Goal: Information Seeking & Learning: Learn about a topic

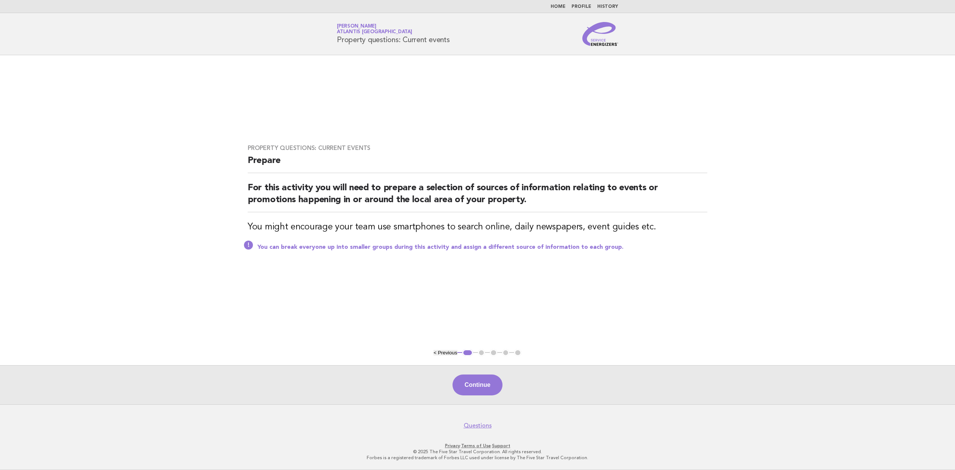
click at [590, 42] on img at bounding box center [601, 34] width 36 height 24
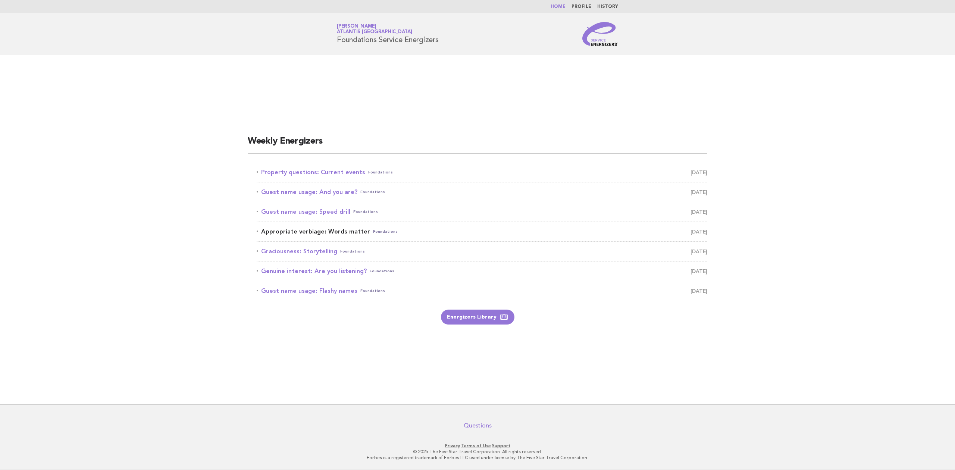
click at [349, 229] on link "Appropriate verbiage: Words matter Foundations [DATE]" at bounding box center [482, 232] width 451 height 10
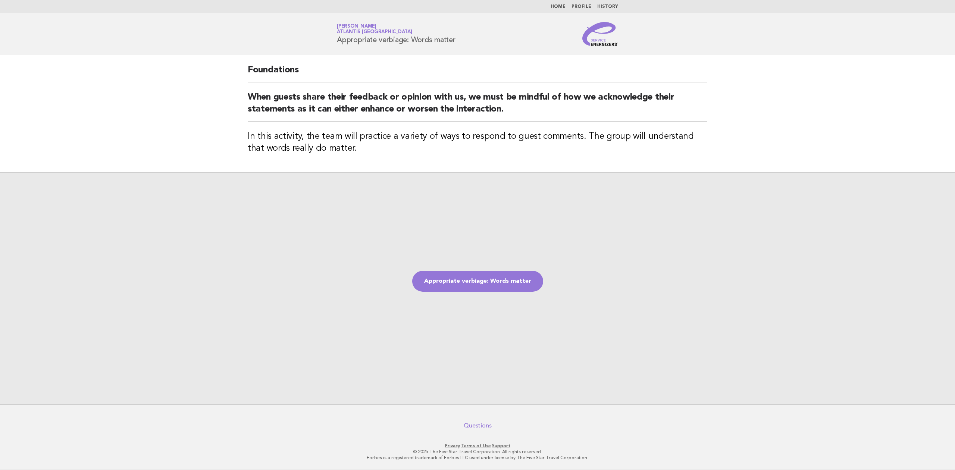
click at [388, 197] on div "Appropriate verbiage: Words matter" at bounding box center [477, 288] width 955 height 232
click at [263, 275] on div "Appropriate verbiage: Words matter" at bounding box center [477, 288] width 955 height 232
click at [487, 284] on link "Appropriate verbiage: Words matter" at bounding box center [477, 281] width 131 height 21
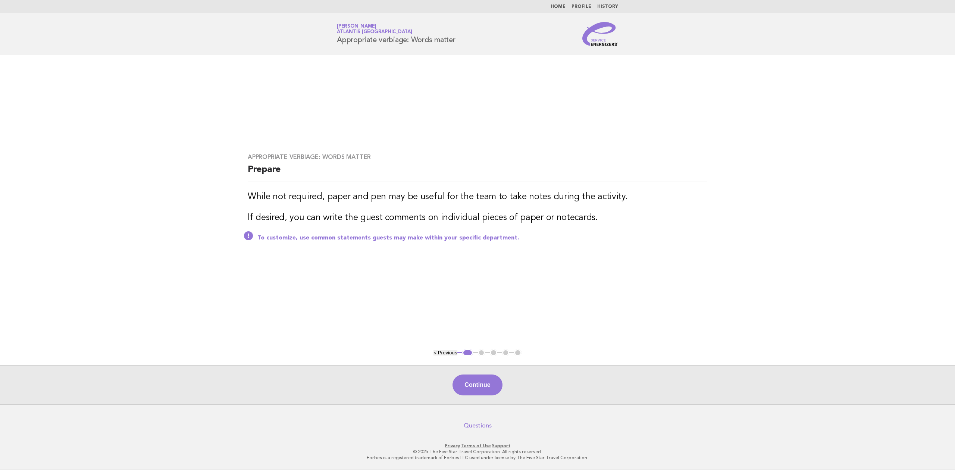
click at [183, 330] on main "Appropriate verbiage: Words matter Prepare While not required, paper and pen ma…" at bounding box center [477, 229] width 955 height 349
click at [489, 381] on button "Continue" at bounding box center [478, 385] width 50 height 21
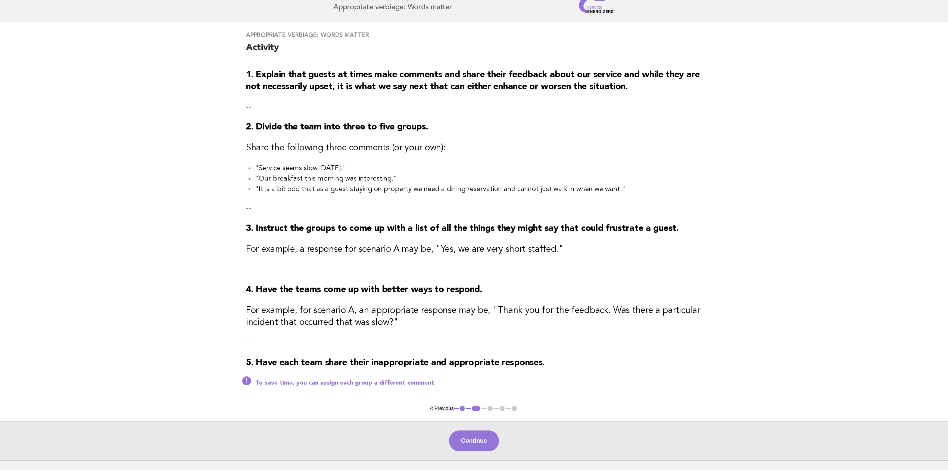
scroll to position [27, 0]
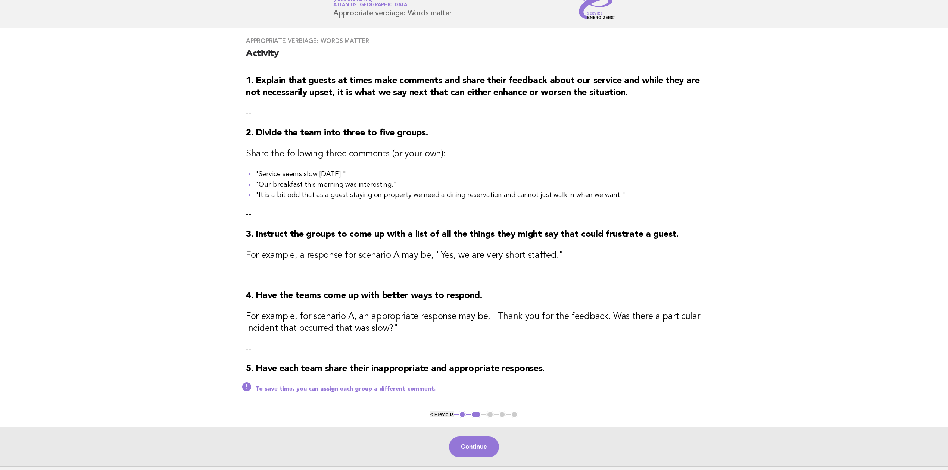
click at [100, 258] on main "Appropriate verbiage: Words matter Activity 1. Explain that guests at times mak…" at bounding box center [474, 247] width 948 height 438
click at [481, 448] on button "Continue" at bounding box center [474, 447] width 50 height 21
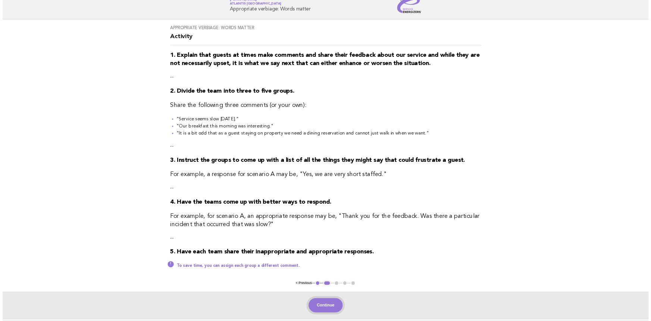
scroll to position [0, 0]
